Goal: Information Seeking & Learning: Learn about a topic

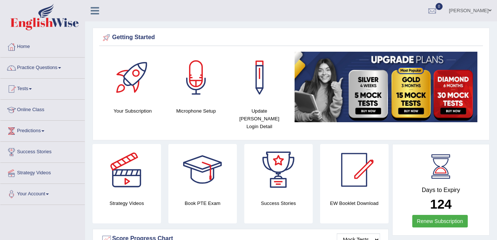
click at [31, 109] on link "Online Class" at bounding box center [42, 109] width 84 height 18
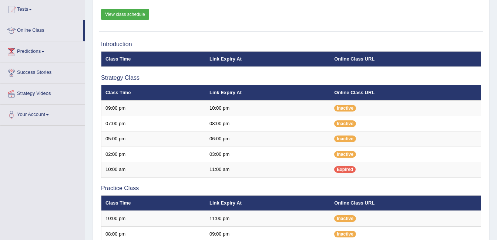
scroll to position [83, 0]
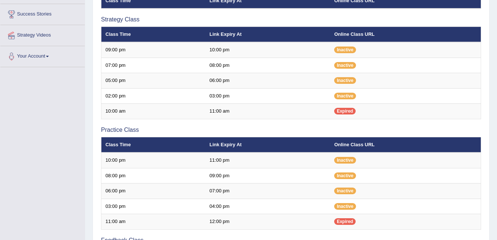
scroll to position [149, 0]
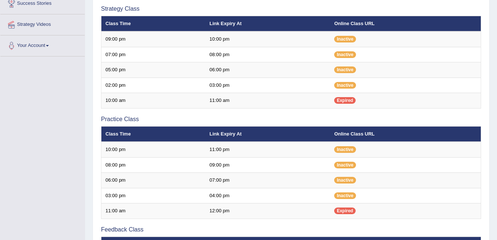
scroll to position [149, 0]
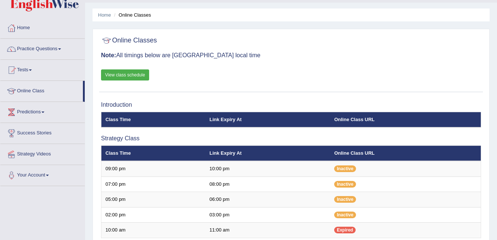
scroll to position [18, 0]
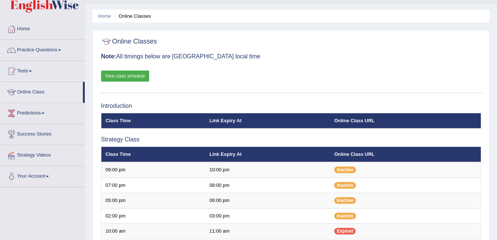
scroll to position [18, 0]
click at [27, 30] on link "Home" at bounding box center [42, 28] width 84 height 18
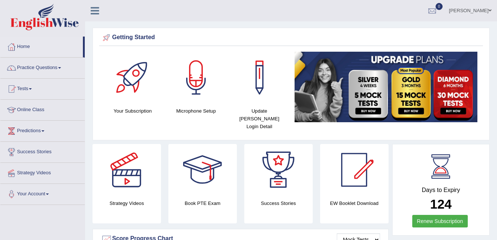
click at [35, 111] on link "Online Class" at bounding box center [42, 109] width 84 height 18
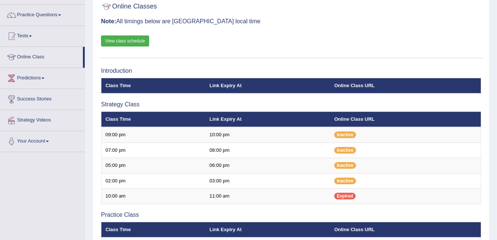
scroll to position [54, 0]
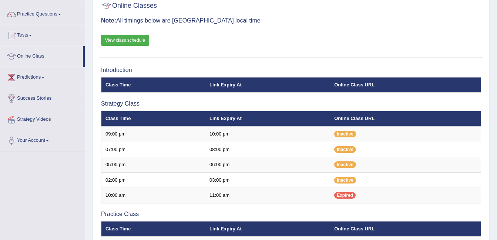
scroll to position [54, 0]
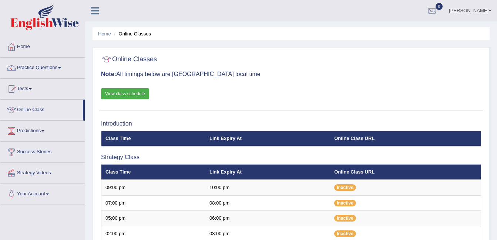
drag, startPoint x: 0, startPoint y: 0, endPoint x: 485, endPoint y: 12, distance: 485.3
click at [485, 12] on link "ambika sharma" at bounding box center [470, 9] width 54 height 19
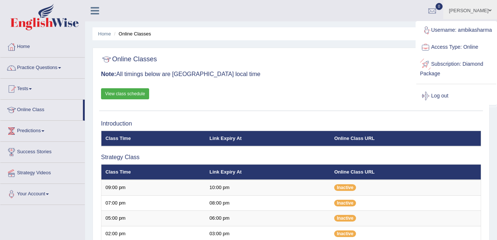
click at [477, 95] on ul "Username: ambikasharma Access Type: Online Subscription: Diamond Package Log out" at bounding box center [456, 63] width 80 height 83
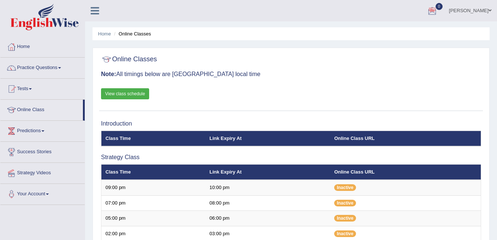
click at [471, 9] on link "ambika sharma" at bounding box center [470, 9] width 54 height 19
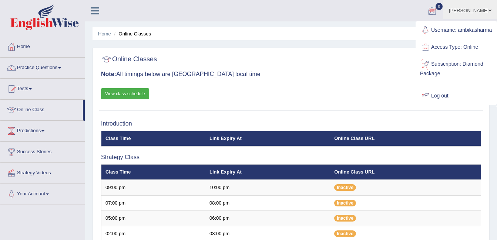
click at [430, 102] on div at bounding box center [425, 96] width 11 height 11
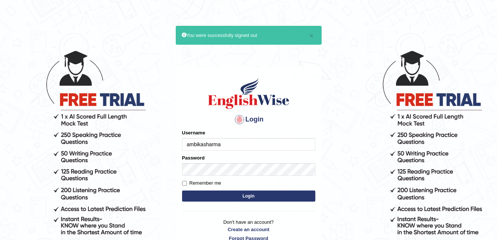
click at [228, 146] on input "ambikasharma" at bounding box center [248, 144] width 133 height 13
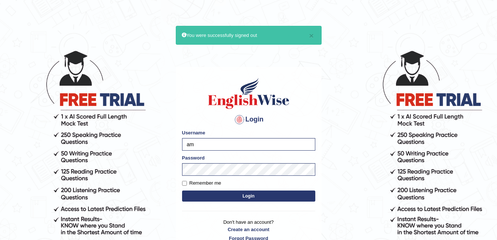
type input "a"
type input "MuskaanV"
click at [225, 194] on button "Login" at bounding box center [248, 196] width 133 height 11
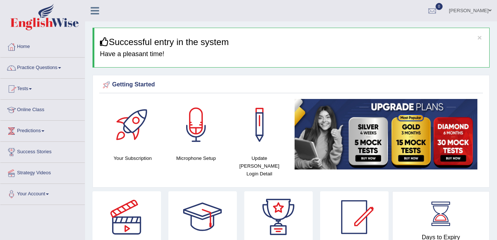
click at [201, 126] on div at bounding box center [196, 125] width 52 height 52
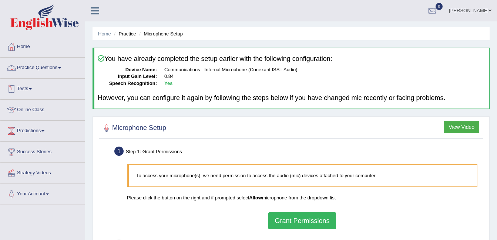
click at [40, 69] on link "Practice Questions" at bounding box center [42, 67] width 84 height 18
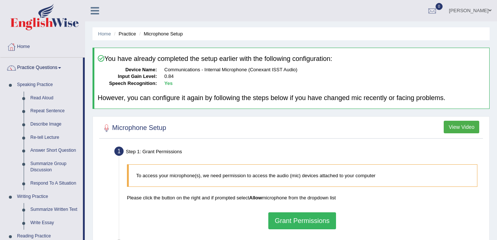
click at [306, 134] on div at bounding box center [291, 128] width 380 height 15
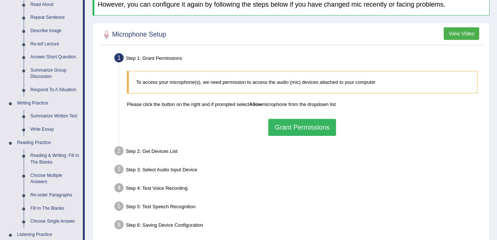
scroll to position [98, 0]
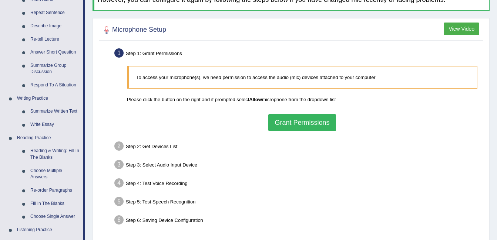
click at [465, 25] on button "View Video" at bounding box center [460, 29] width 35 height 13
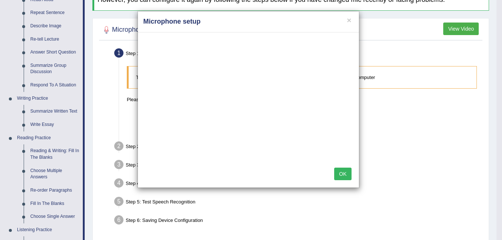
click at [341, 177] on button "OK" at bounding box center [342, 174] width 17 height 13
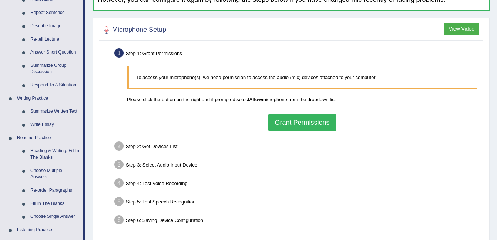
click at [95, 65] on div "Microphone Setup View Video Step 1: Grant Permissions To access your microphone…" at bounding box center [290, 130] width 397 height 225
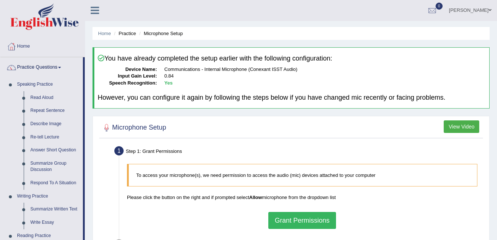
scroll to position [0, 0]
click at [41, 99] on link "Read Aloud" at bounding box center [55, 98] width 56 height 13
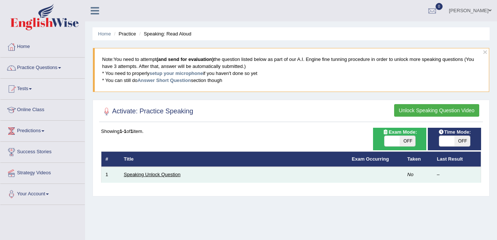
click at [153, 175] on link "Speaking Unlock Question" at bounding box center [152, 175] width 57 height 6
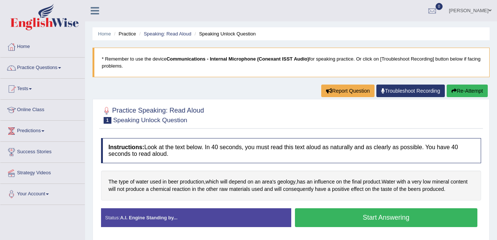
click at [336, 219] on button "Start Answering" at bounding box center [386, 218] width 183 height 19
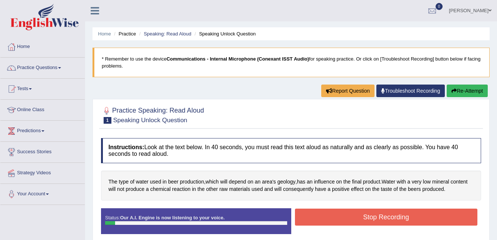
drag, startPoint x: 0, startPoint y: 0, endPoint x: 336, endPoint y: 219, distance: 400.9
click at [336, 219] on button "Stop Recording" at bounding box center [386, 217] width 183 height 17
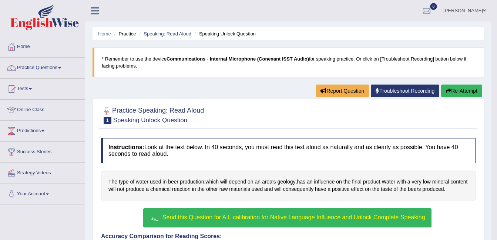
click at [272, 220] on span "Send this Question for A.I. calibration for Native Language Influence and Unloc…" at bounding box center [293, 217] width 263 height 6
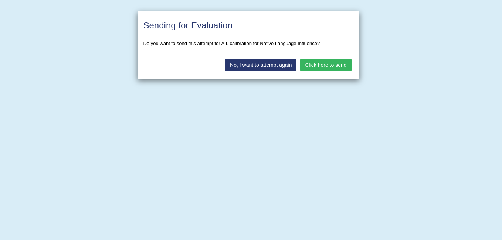
click at [328, 62] on button "Click here to send" at bounding box center [325, 65] width 51 height 13
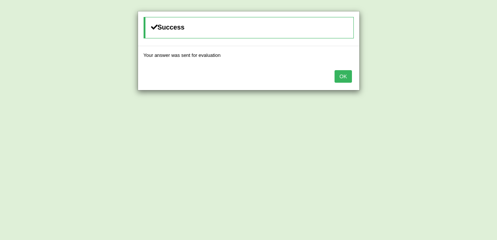
click at [336, 80] on button "OK" at bounding box center [342, 76] width 17 height 13
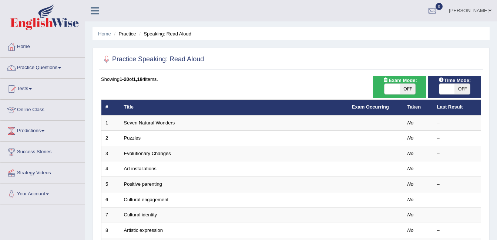
click at [27, 47] on link "Home" at bounding box center [42, 46] width 84 height 18
